Goal: Task Accomplishment & Management: Manage account settings

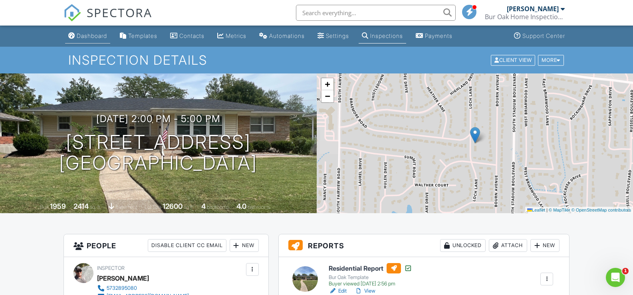
click at [99, 36] on div "Dashboard" at bounding box center [92, 35] width 30 height 7
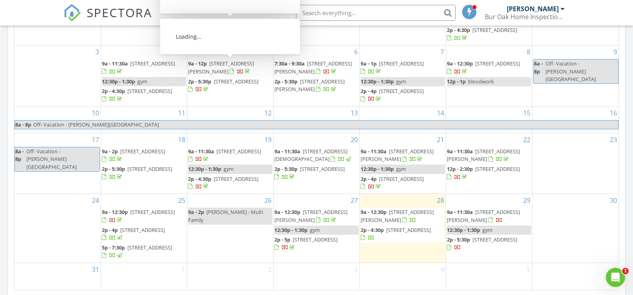
scroll to position [479, 0]
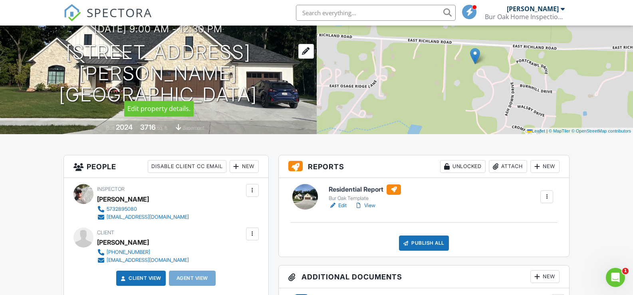
scroll to position [80, 0]
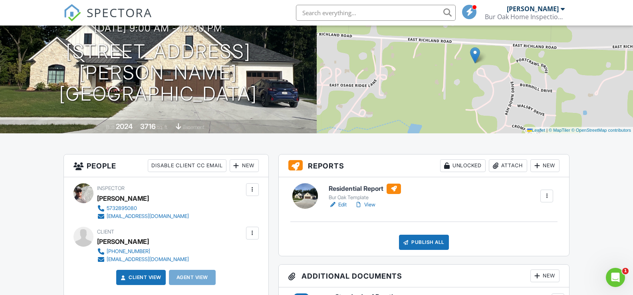
click at [359, 206] on div at bounding box center [358, 205] width 8 height 8
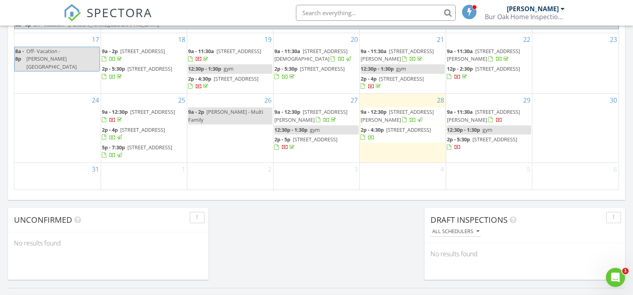
scroll to position [550, 0]
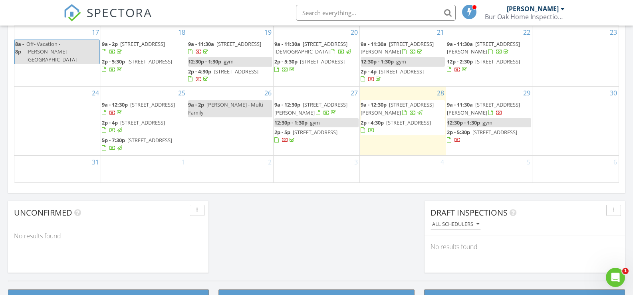
click at [377, 107] on span "9a - 12:30p" at bounding box center [373, 104] width 26 height 7
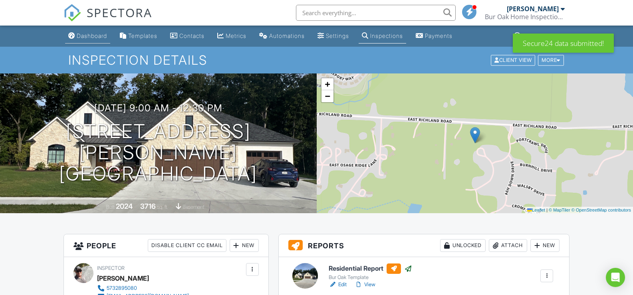
click at [102, 34] on div "Dashboard" at bounding box center [92, 35] width 30 height 7
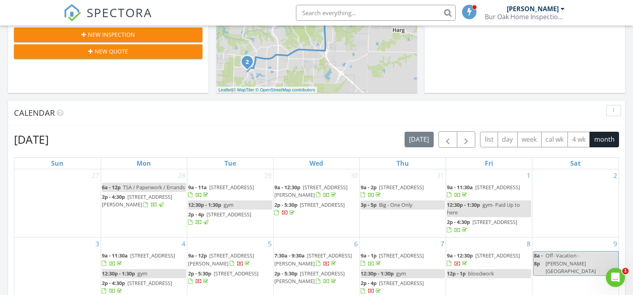
scroll to position [439, 0]
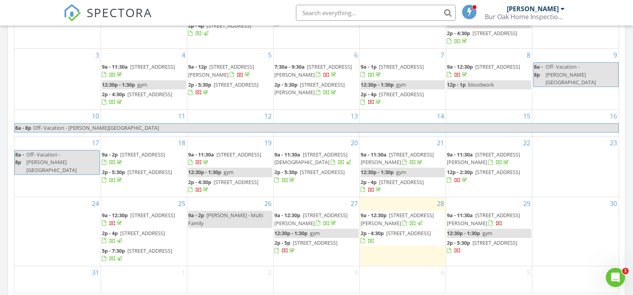
drag, startPoint x: 392, startPoint y: 228, endPoint x: 391, endPoint y: 237, distance: 9.7
click at [391, 237] on span "1412 Kinloch Ct, Columbia 65203" at bounding box center [408, 233] width 45 height 7
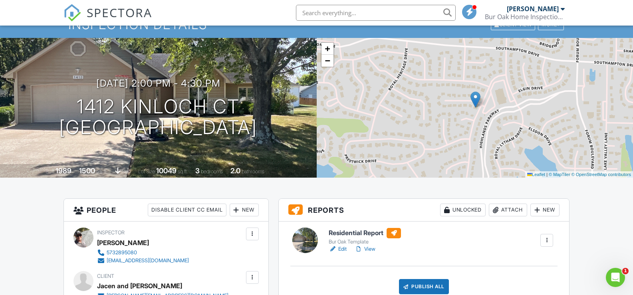
scroll to position [80, 0]
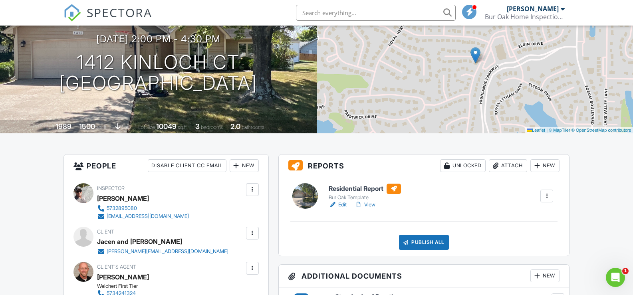
click at [374, 205] on link "View" at bounding box center [364, 205] width 21 height 8
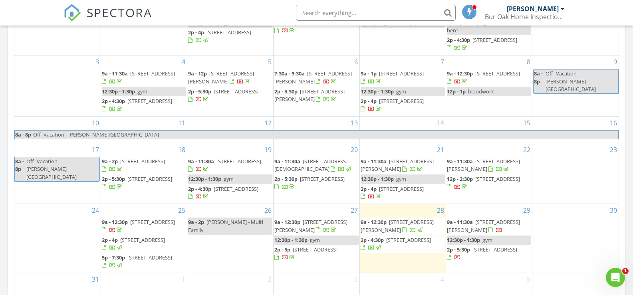
scroll to position [439, 0]
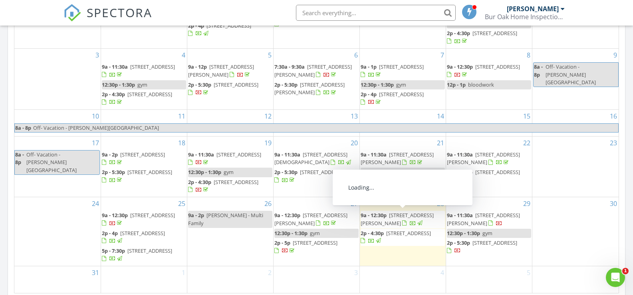
click at [393, 237] on span "[STREET_ADDRESS]" at bounding box center [408, 233] width 45 height 7
